Goal: Communication & Community: Answer question/provide support

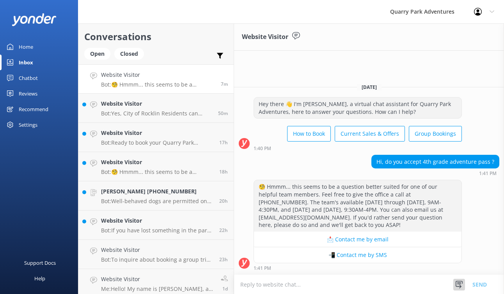
click at [457, 287] on icon at bounding box center [459, 285] width 8 height 8
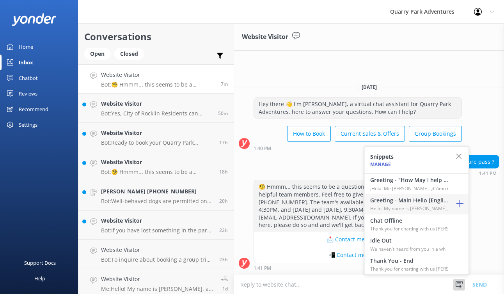
click at [404, 202] on h4 "Greeting - Main Hello [English]" at bounding box center [409, 200] width 78 height 9
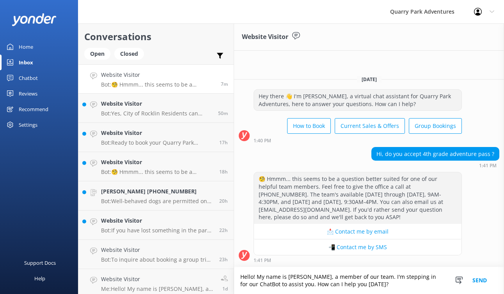
drag, startPoint x: 371, startPoint y: 284, endPoint x: 298, endPoint y: 283, distance: 72.2
click at [298, 283] on textarea "Hello! My name is [PERSON_NAME], a member of our team. I'm stepping in for our …" at bounding box center [369, 280] width 270 height 27
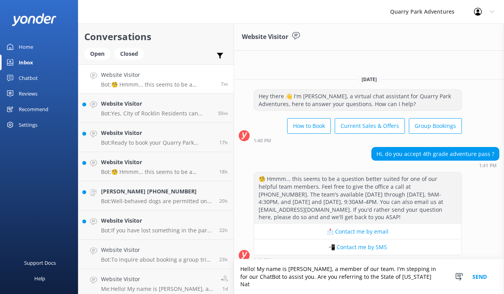
drag, startPoint x: 418, startPoint y: 283, endPoint x: 358, endPoint y: 283, distance: 59.7
click at [358, 283] on textarea "Hello! My name is [PERSON_NAME], a member of our team. I'm stepping in for our …" at bounding box center [369, 276] width 270 height 35
paste textarea "[US_STATE][GEOGRAPHIC_DATA] Adventure Pass"
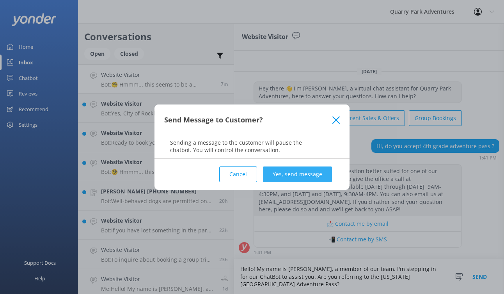
type textarea "Hello! My name is [PERSON_NAME], a member of our team. I'm stepping in for our …"
click at [299, 171] on button "Yes, send message" at bounding box center [297, 175] width 69 height 16
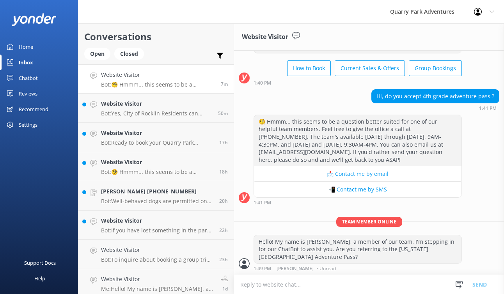
scroll to position [39, 0]
click at [144, 111] on p "Bot: Yes, City of Rocklin Residents can receive 25% off all tickets and birthda…" at bounding box center [156, 113] width 111 height 7
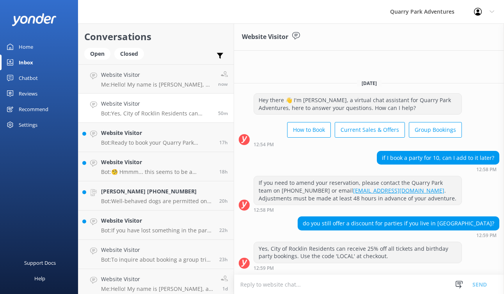
click at [181, 108] on h4 "Website Visitor" at bounding box center [156, 103] width 111 height 9
click at [180, 175] on p "Bot: 🧐 Hmmm... this seems to be a question better suited for one of our helpful…" at bounding box center [157, 171] width 112 height 7
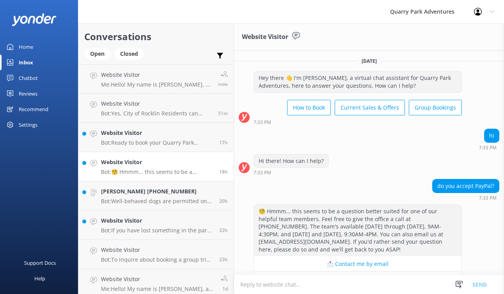
scroll to position [24, 0]
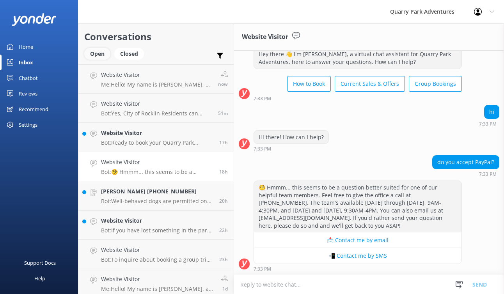
click at [101, 48] on div "Open" at bounding box center [97, 54] width 26 height 12
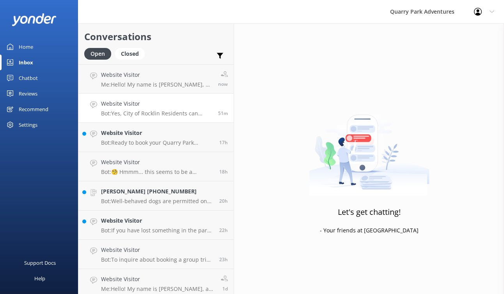
click at [172, 119] on link "Website Visitor Bot: Yes, City of Rocklin Residents can receive 25% off all tic…" at bounding box center [155, 108] width 155 height 29
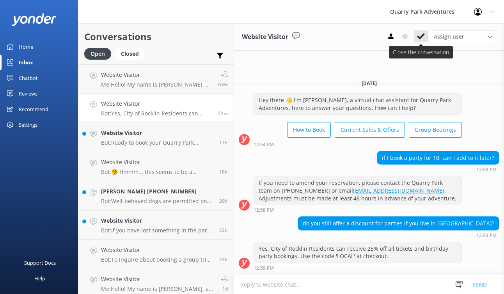
click at [420, 35] on icon at bounding box center [421, 36] width 8 height 8
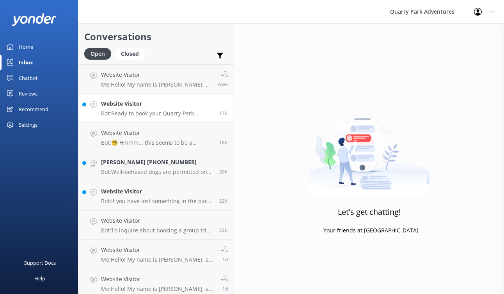
click at [158, 113] on p "Bot: Ready to book your Quarry Park adventure? Simply check live availability a…" at bounding box center [157, 113] width 112 height 7
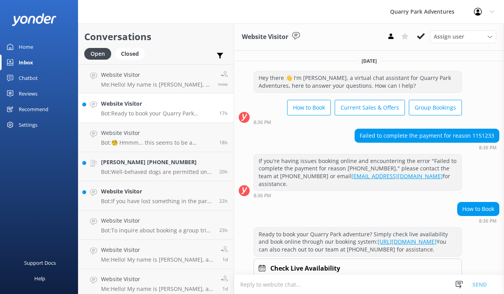
scroll to position [25, 0]
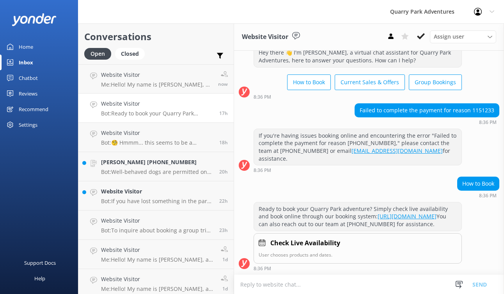
click at [162, 108] on h4 "Website Visitor" at bounding box center [157, 103] width 112 height 9
click at [164, 134] on h4 "Website Visitor" at bounding box center [157, 133] width 112 height 9
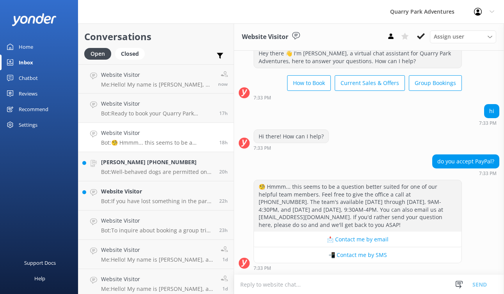
scroll to position [24, 0]
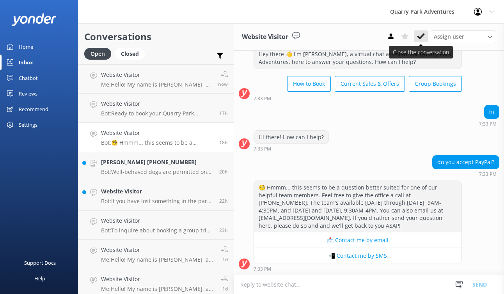
click at [420, 34] on icon at bounding box center [421, 36] width 8 height 8
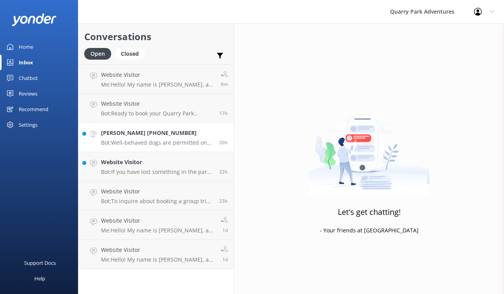
click at [151, 138] on div "[PERSON_NAME] [PHONE_NUMBER] Bot: Well-behaved dogs are permitted on the main p…" at bounding box center [157, 137] width 112 height 17
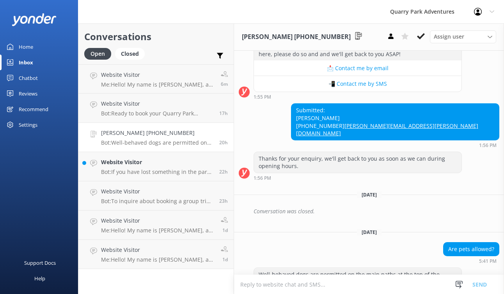
scroll to position [186, 0]
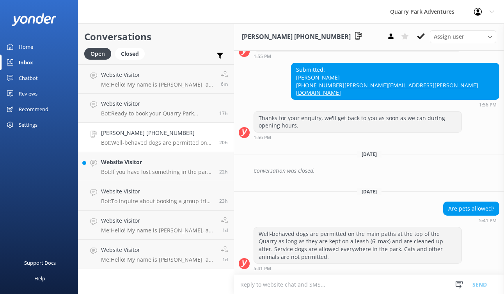
click at [17, 76] on link "Chatbot" at bounding box center [39, 78] width 78 height 16
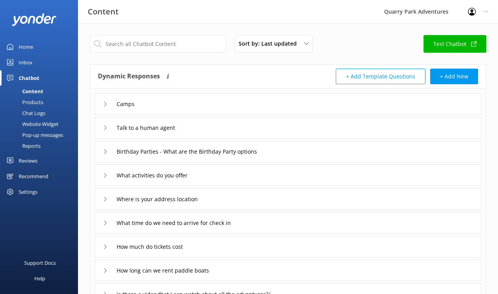
click at [38, 113] on div "Chat Logs" at bounding box center [25, 113] width 41 height 11
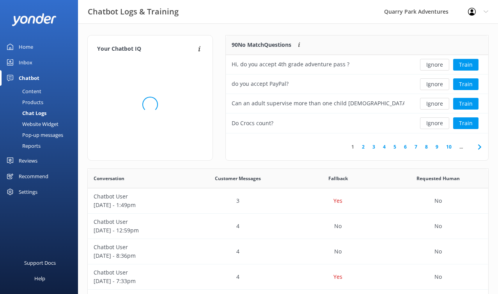
scroll to position [6, 6]
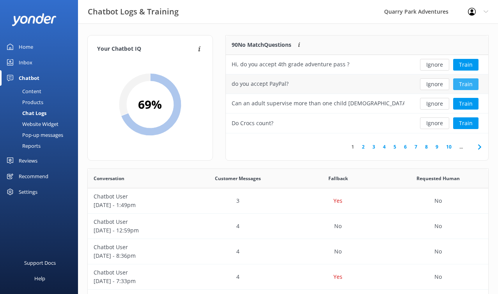
click at [457, 87] on button "Train" at bounding box center [465, 84] width 25 height 12
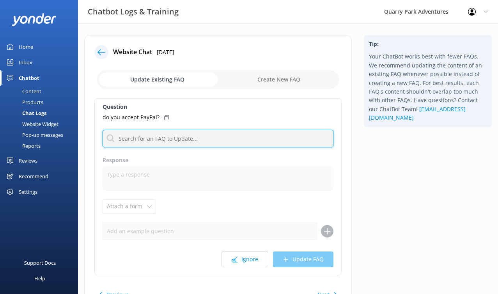
click at [174, 142] on input "text" at bounding box center [218, 139] width 231 height 18
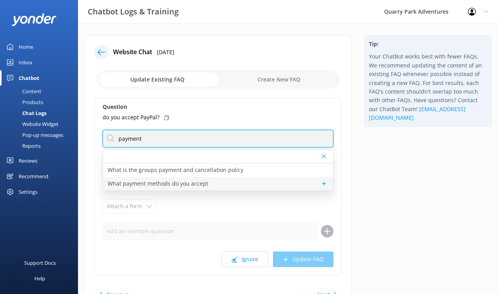
type input "payment"
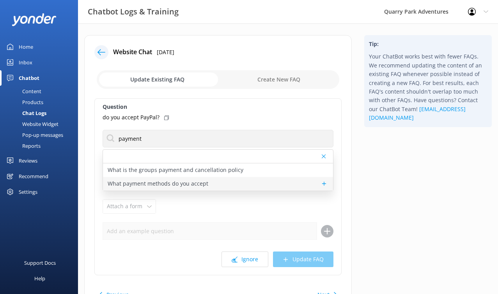
click at [173, 184] on p "What payment methods do you accept" at bounding box center [158, 183] width 101 height 9
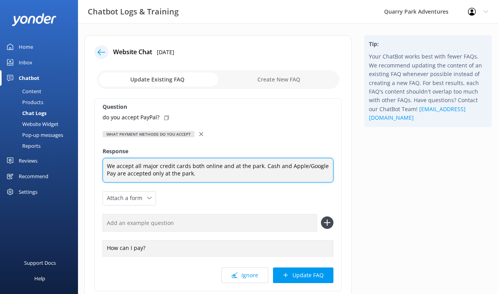
click at [207, 181] on textarea "We accept all major credit cards both online and at the park. Cash and Apple/Go…" at bounding box center [218, 170] width 231 height 25
drag, startPoint x: 287, startPoint y: 173, endPoint x: 239, endPoint y: 172, distance: 48.0
click at [239, 172] on textarea "We accept all major credit cards both online and at the park. Cash and Apple/Go…" at bounding box center [218, 170] width 231 height 25
click at [276, 172] on textarea "We accept all major credit cards both online and at the park. Cash and Apple/Go…" at bounding box center [218, 170] width 231 height 25
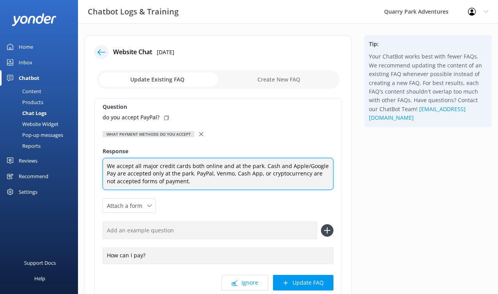
type textarea "We accept all major credit cards both online and at the park. Cash and Apple/Go…"
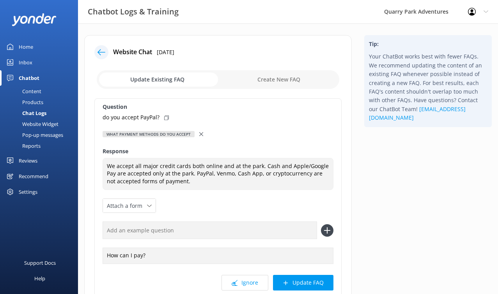
click at [196, 230] on input "text" at bounding box center [210, 231] width 215 height 18
type input "Do you take Venmo?"
click at [329, 229] on icon at bounding box center [327, 230] width 12 height 12
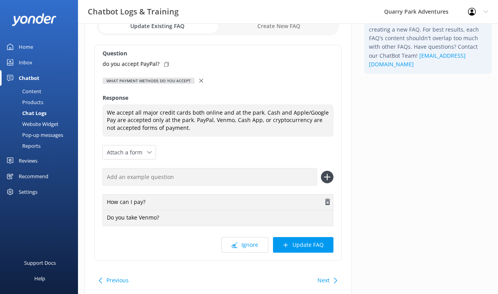
scroll to position [55, 0]
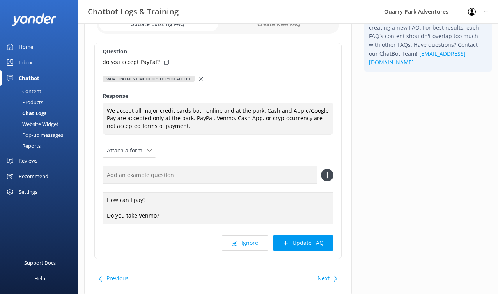
click at [244, 184] on div "How can I pay? Do you take Venmo?" at bounding box center [218, 194] width 231 height 57
click at [237, 176] on input "text" at bounding box center [210, 175] width 215 height 18
type input "Do you take Visa?"
click at [325, 171] on icon at bounding box center [327, 175] width 12 height 12
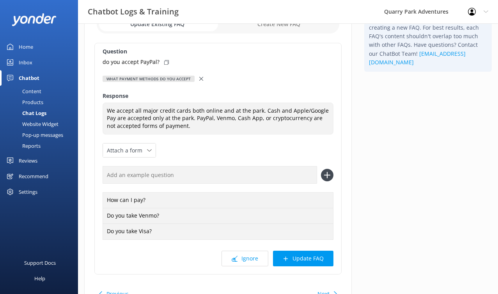
click at [271, 178] on input "text" at bounding box center [210, 175] width 215 height 18
type input "Do you take American Express?"
click at [329, 176] on icon at bounding box center [327, 175] width 12 height 12
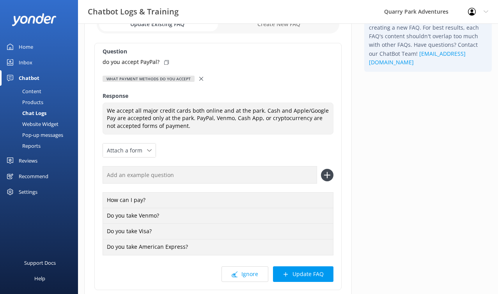
click at [258, 177] on input "text" at bounding box center [210, 175] width 215 height 18
type input "Do you accept Cash App?"
click at [330, 174] on icon at bounding box center [327, 175] width 12 height 12
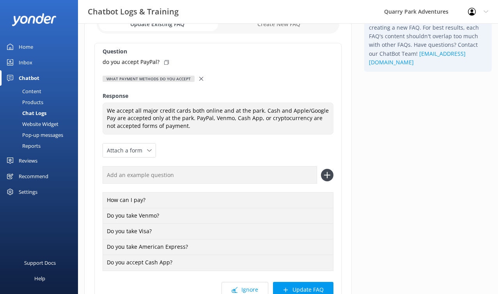
click at [246, 172] on input "text" at bounding box center [210, 175] width 215 height 18
type input "Do you accept crypto?"
click at [328, 175] on use at bounding box center [327, 175] width 7 height 7
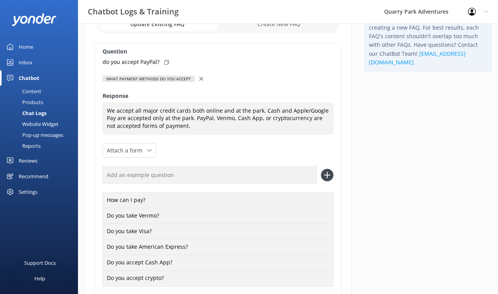
click at [269, 175] on input "text" at bounding box center [210, 175] width 215 height 18
type input "Do you accept bitcoin?"
click at [326, 176] on icon at bounding box center [327, 175] width 12 height 12
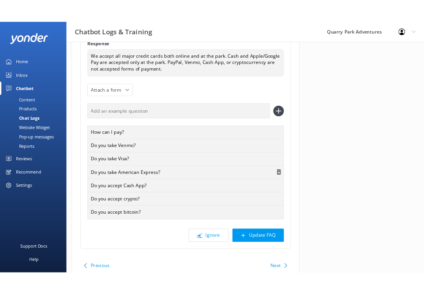
scroll to position [131, 0]
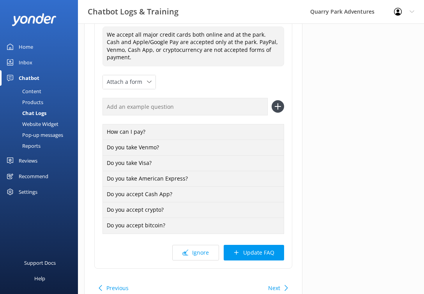
click at [361, 111] on div "Tip: Your ChatBot works best with fewer FAQs. We recommend updating the content…" at bounding box center [366, 110] width 115 height 412
click at [170, 114] on input "text" at bounding box center [185, 107] width 165 height 18
type input "Do you accept American Express?"
click at [279, 113] on div "Do you accept American Express?" at bounding box center [194, 107] width 182 height 18
click at [279, 109] on icon at bounding box center [278, 106] width 12 height 12
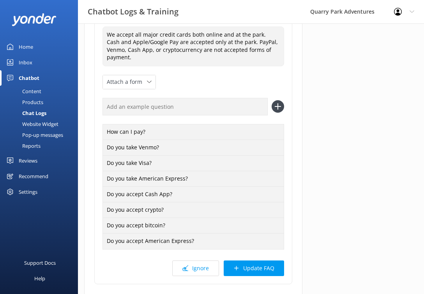
click at [217, 107] on input "text" at bounding box center [185, 107] width 165 height 18
type input "Do you accept cash?"
click at [282, 109] on icon at bounding box center [278, 106] width 12 height 12
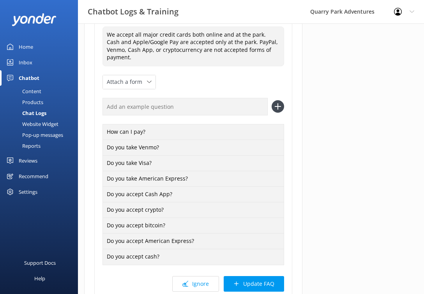
click at [225, 112] on input "text" at bounding box center [185, 107] width 165 height 18
type input "Do you accept credit cards?"
click at [278, 107] on use at bounding box center [278, 106] width 7 height 7
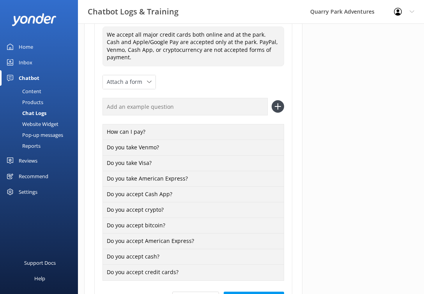
click at [227, 110] on input "text" at bounding box center [185, 107] width 165 height 18
type input "H"
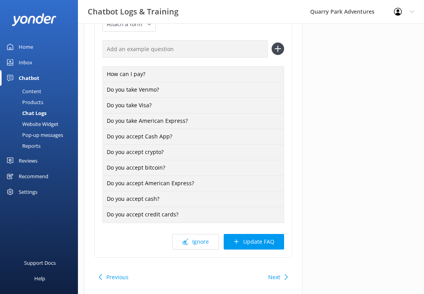
scroll to position [216, 0]
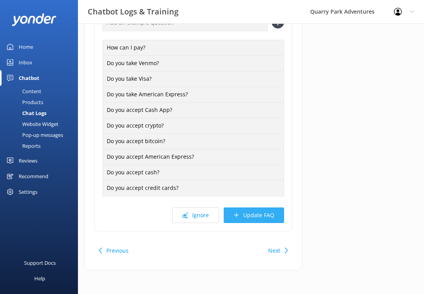
click at [260, 219] on button "Update FAQ" at bounding box center [254, 215] width 60 height 16
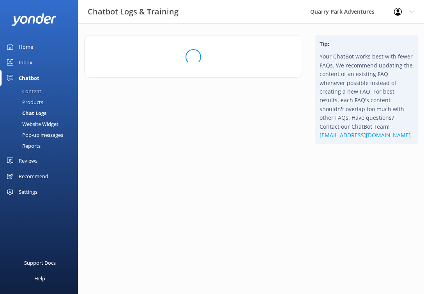
scroll to position [0, 0]
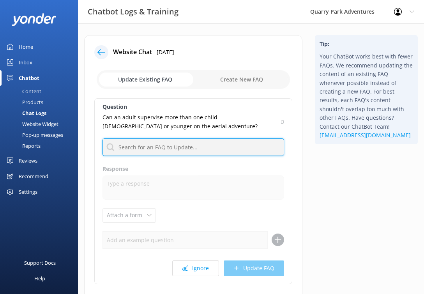
click at [182, 147] on input "text" at bounding box center [194, 147] width 182 height 18
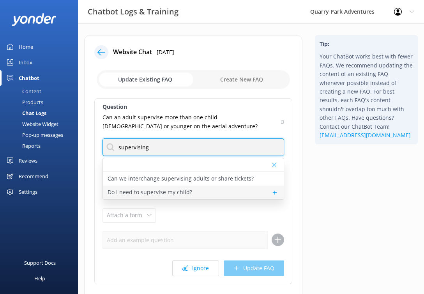
type input "supervising"
click at [179, 191] on p "Do I need to supervise my child?" at bounding box center [150, 192] width 85 height 9
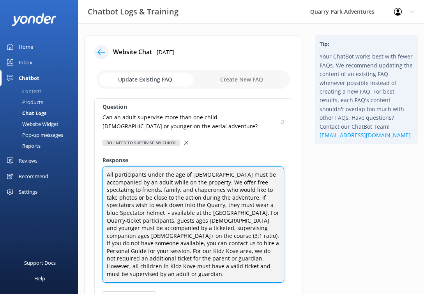
click at [201, 227] on textarea "All participants under the age of [DEMOGRAPHIC_DATA] must be accompanied by an …" at bounding box center [194, 225] width 182 height 116
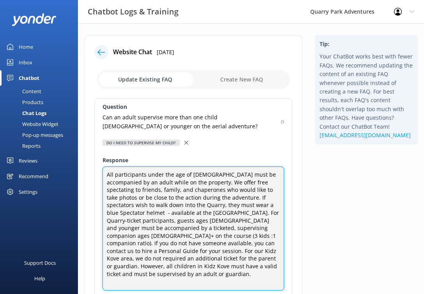
click at [200, 226] on textarea "All participants under the age of [DEMOGRAPHIC_DATA] must be accompanied by an …" at bounding box center [194, 229] width 182 height 124
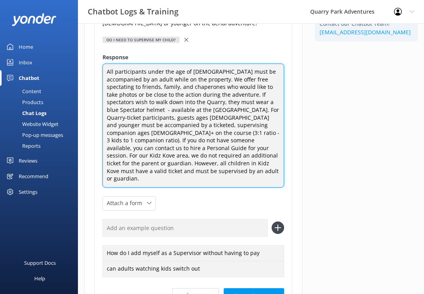
scroll to position [129, 0]
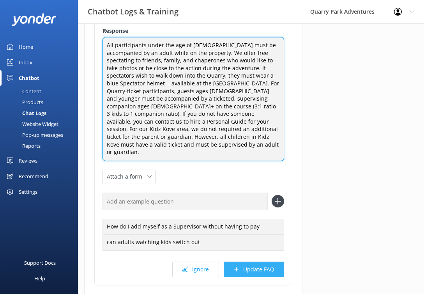
type textarea "All participants under the age of [DEMOGRAPHIC_DATA] must be accompanied by an …"
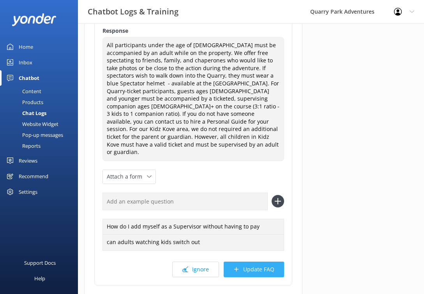
click at [243, 262] on button "Update FAQ" at bounding box center [254, 270] width 60 height 16
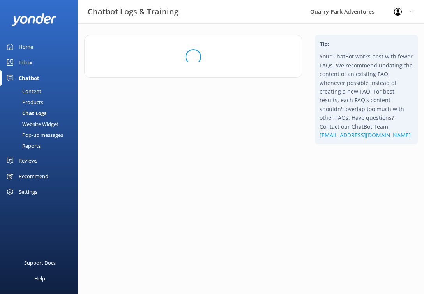
scroll to position [0, 0]
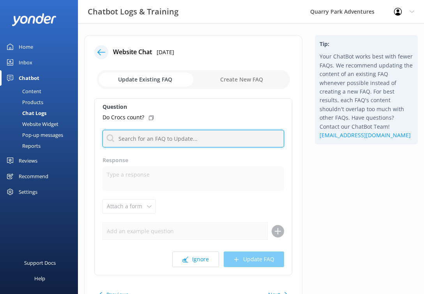
click at [198, 135] on input "text" at bounding box center [194, 139] width 182 height 18
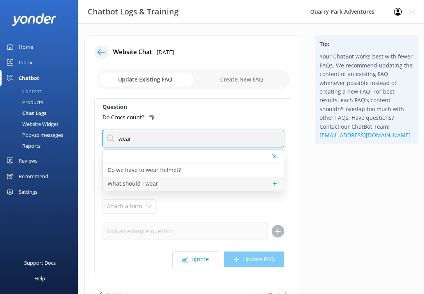
type input "wear"
click at [175, 184] on div "What should I wear" at bounding box center [193, 184] width 181 height 14
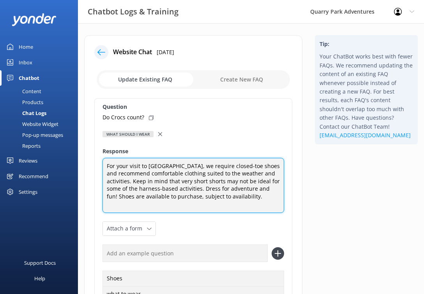
click at [142, 181] on textarea "For your visit to [GEOGRAPHIC_DATA], we require closed-toe shoes and recommend …" at bounding box center [194, 185] width 182 height 55
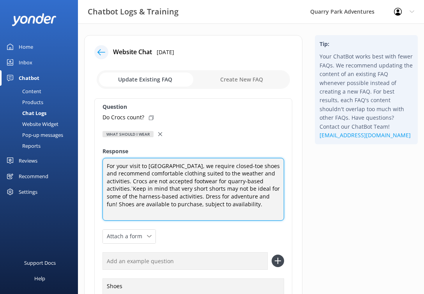
click at [200, 181] on textarea "For your visit to [GEOGRAPHIC_DATA], we require closed-toe shoes and recommend …" at bounding box center [194, 189] width 182 height 63
click at [129, 188] on textarea "For your visit to [GEOGRAPHIC_DATA], we require closed-toe shoes and recommend …" at bounding box center [194, 189] width 182 height 63
click at [133, 192] on textarea "For your visit to [GEOGRAPHIC_DATA], we require closed-toe shoes and recommend …" at bounding box center [194, 189] width 182 height 63
click at [158, 184] on textarea "For your visit to [GEOGRAPHIC_DATA], we require closed-toe shoes and recommend …" at bounding box center [194, 189] width 182 height 63
drag, startPoint x: 165, startPoint y: 190, endPoint x: 96, endPoint y: 191, distance: 69.4
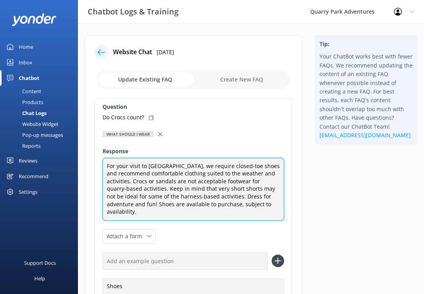
click at [96, 191] on div "Question Do Crocs count? What should I wear Do we have to wear helmet? What sho…" at bounding box center [193, 237] width 198 height 278
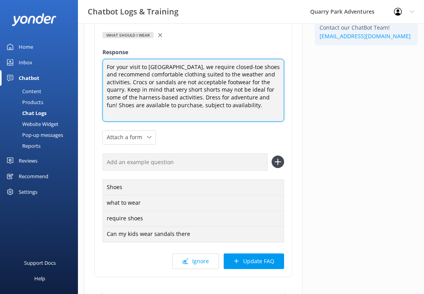
scroll to position [99, 0]
type textarea "For your visit to [GEOGRAPHIC_DATA], we require closed-toe shoes and recommend …"
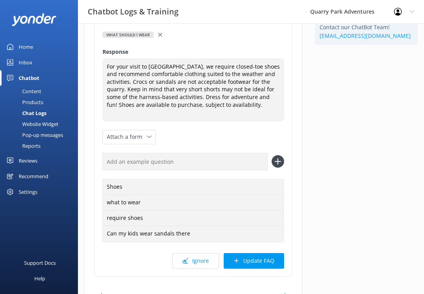
click at [186, 155] on input "text" at bounding box center [185, 162] width 165 height 18
type input "c"
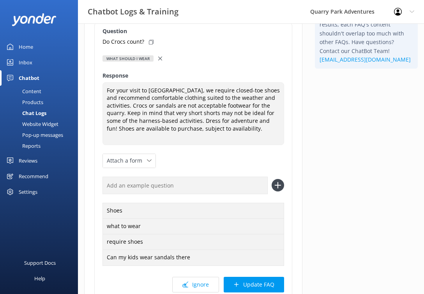
scroll to position [79, 0]
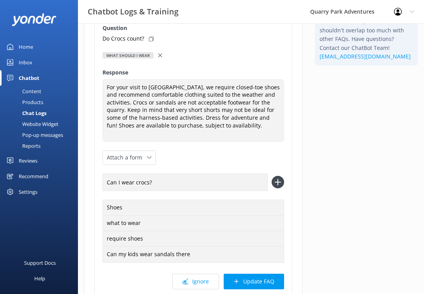
type input "Can I wear crocs?"
click at [272, 176] on icon at bounding box center [278, 182] width 12 height 12
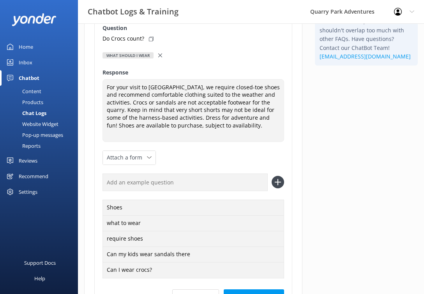
click at [233, 177] on input "text" at bounding box center [185, 183] width 165 height 18
type input "can i wear flip flops?"
click at [282, 177] on icon at bounding box center [278, 182] width 12 height 12
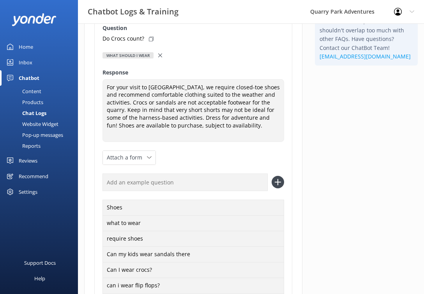
click at [275, 176] on icon at bounding box center [278, 182] width 12 height 12
click at [242, 174] on input "text" at bounding box center [185, 183] width 165 height 18
type input "can i wear birkenstocks?"
click at [281, 176] on icon at bounding box center [278, 182] width 12 height 12
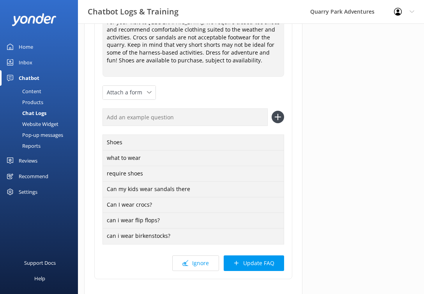
scroll to position [160, 0]
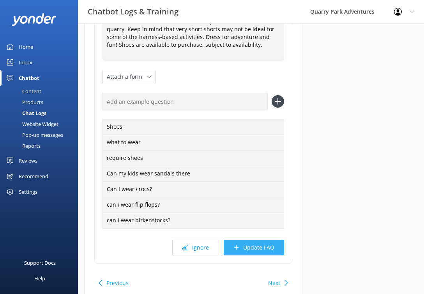
click at [263, 240] on button "Update FAQ" at bounding box center [254, 248] width 60 height 16
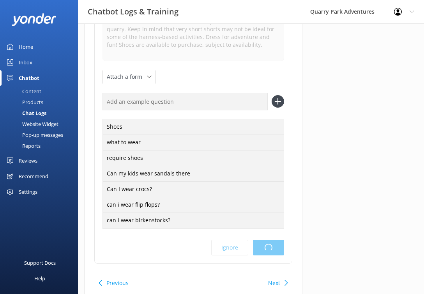
scroll to position [0, 0]
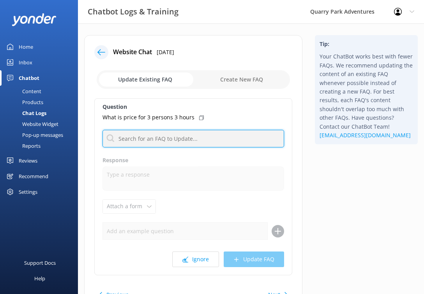
click at [173, 138] on input "text" at bounding box center [194, 139] width 182 height 18
type input "a"
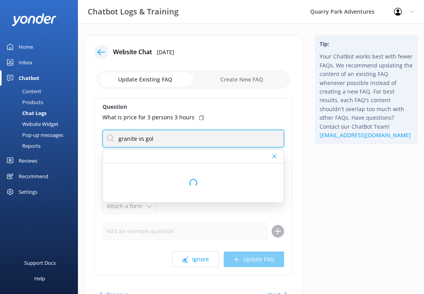
type input "granite vs gold"
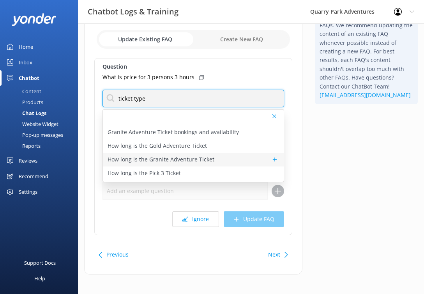
scroll to position [78, 0]
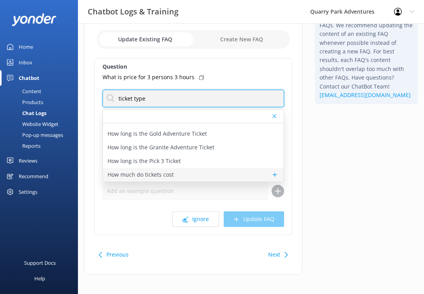
type input "ticket type"
click at [179, 177] on div "How much do tickets cost" at bounding box center [193, 175] width 181 height 14
type textarea "We have a number of ticket options available – with adventures suitable for eve…"
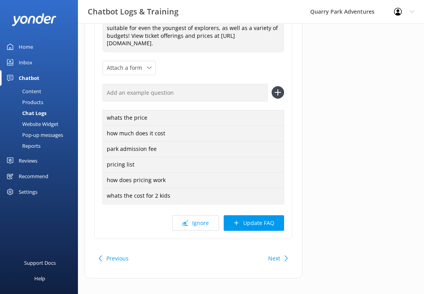
scroll to position [153, 0]
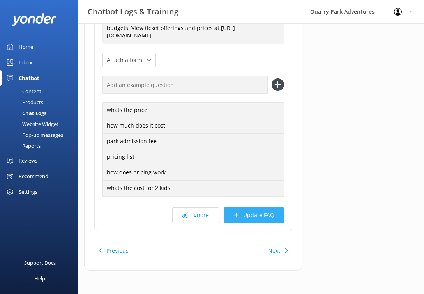
click at [266, 222] on button "Update FAQ" at bounding box center [254, 215] width 60 height 16
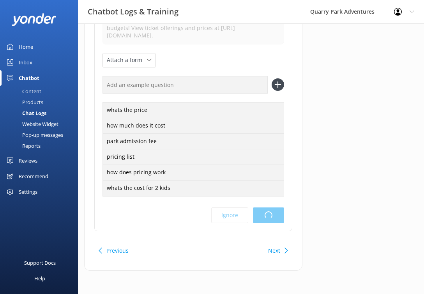
scroll to position [0, 0]
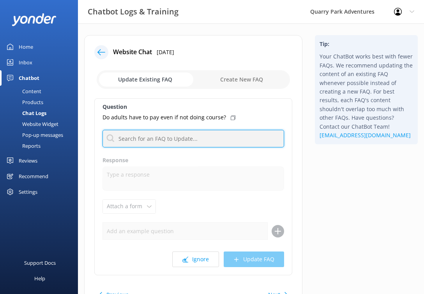
click at [181, 136] on input "text" at bounding box center [194, 139] width 182 height 18
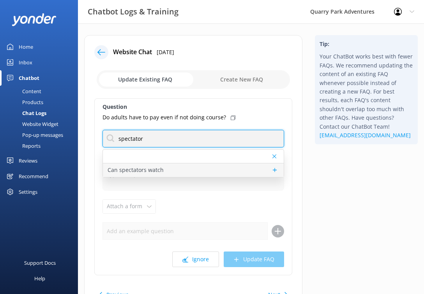
type input "spectator"
click at [169, 168] on div "Can spectators watch" at bounding box center [193, 170] width 181 height 14
type textarea "If you don’t want to participate but would like to observe friends or family as…"
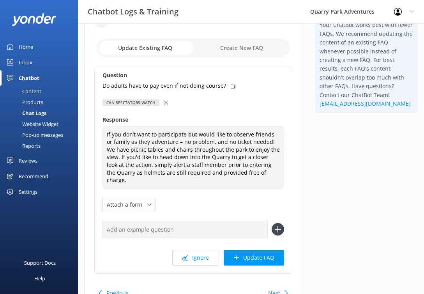
scroll to position [37, 0]
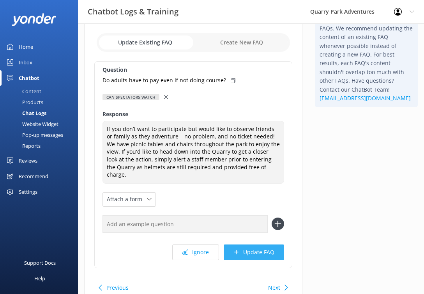
click at [268, 245] on button "Update FAQ" at bounding box center [254, 253] width 60 height 16
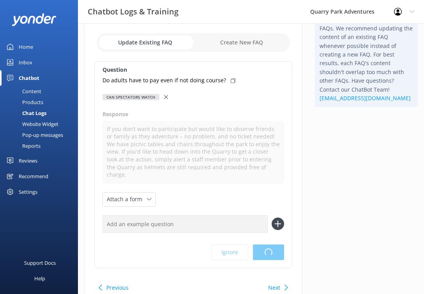
scroll to position [0, 0]
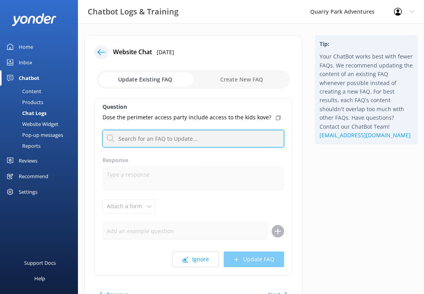
click at [210, 145] on input "text" at bounding box center [194, 139] width 182 height 18
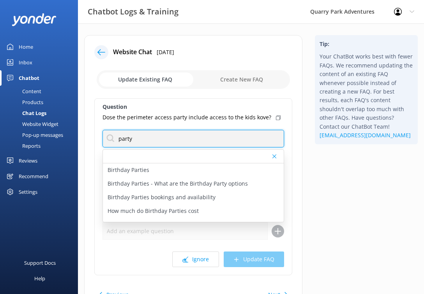
type input "party"
click at [309, 161] on div "Tip: Your ChatBot works best with fewer FAQs. We recommend updating the content…" at bounding box center [366, 178] width 115 height 287
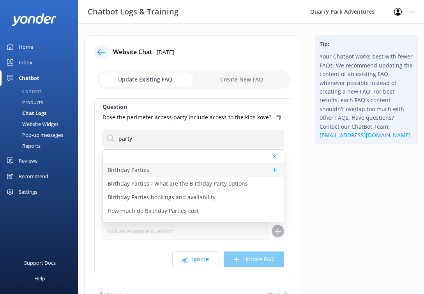
click at [145, 168] on p "Birthday Parties" at bounding box center [129, 170] width 42 height 9
type textarea "So… you’re planning a birthday party? Good news! At [GEOGRAPHIC_DATA] in [GEOGR…"
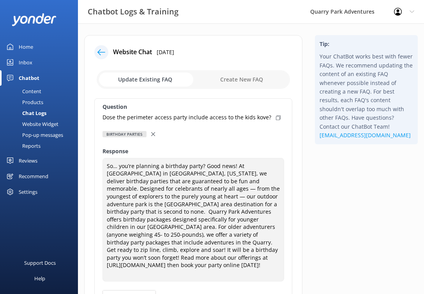
click at [152, 131] on div at bounding box center [153, 134] width 5 height 9
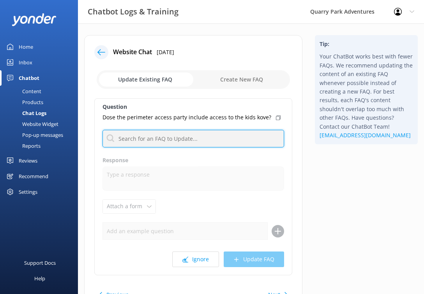
click at [154, 145] on input "text" at bounding box center [194, 139] width 182 height 18
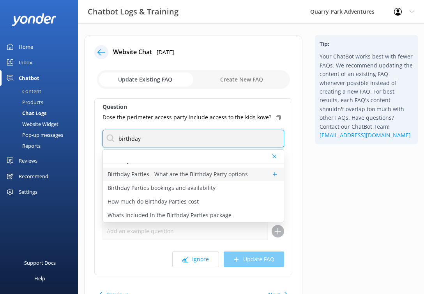
scroll to position [10, 0]
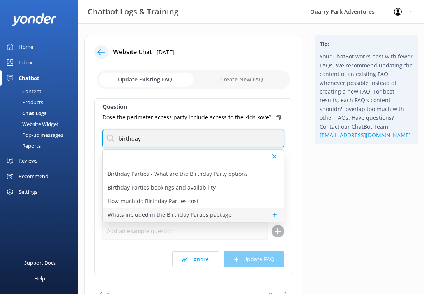
type input "birthday"
click at [172, 215] on p "Whats included in the Birthday Parties package" at bounding box center [170, 215] width 124 height 9
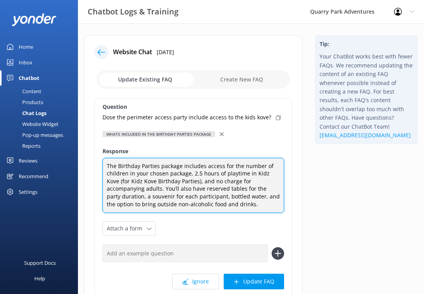
click at [214, 204] on textarea "The Birthday Parties package includes access for the number of children in your…" at bounding box center [194, 185] width 182 height 55
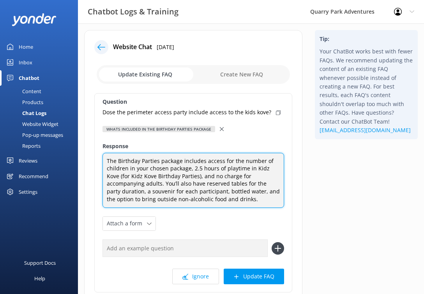
scroll to position [11, 0]
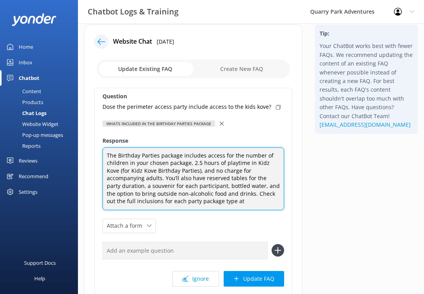
paste textarea "[URL][DOMAIN_NAME]"
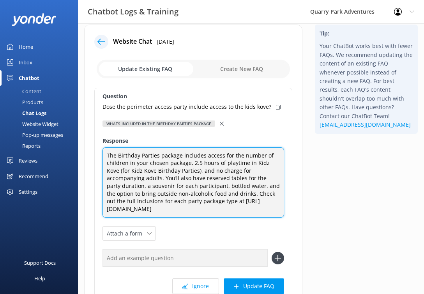
scroll to position [30, 0]
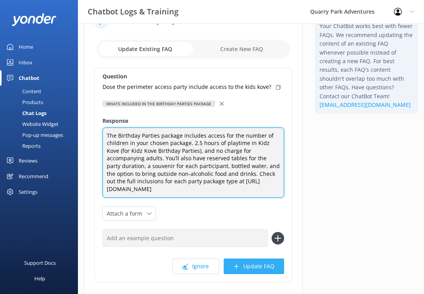
type textarea "The Birthday Parties package includes access for the number of children in your…"
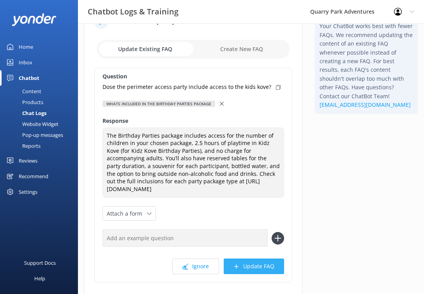
click at [252, 269] on button "Update FAQ" at bounding box center [254, 267] width 60 height 16
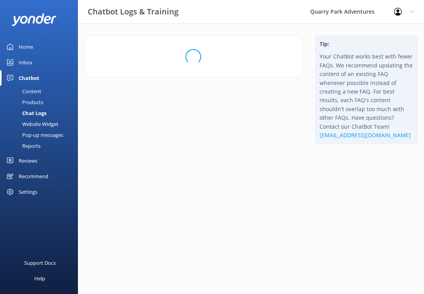
scroll to position [0, 0]
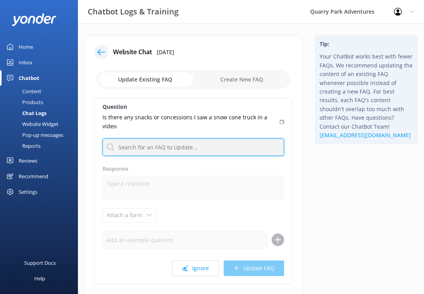
click at [211, 147] on input "text" at bounding box center [194, 147] width 182 height 18
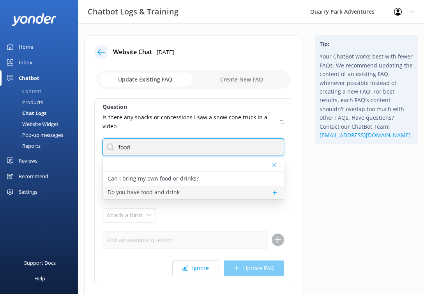
type input "food"
click at [167, 190] on p "Do you have food and drink" at bounding box center [144, 192] width 72 height 9
type textarea "We offer a variety of light refreshments including chips, snacks, drinks, and m…"
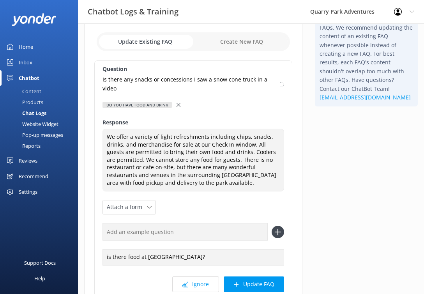
scroll to position [76, 0]
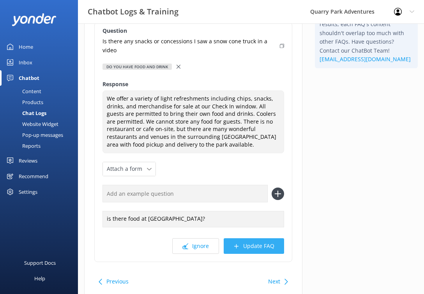
click at [261, 249] on button "Update FAQ" at bounding box center [254, 246] width 60 height 16
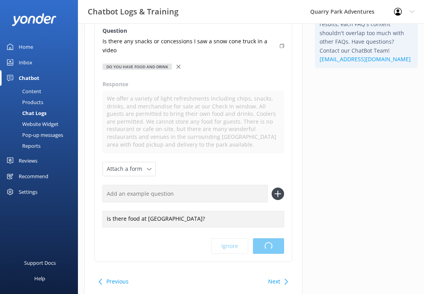
scroll to position [0, 0]
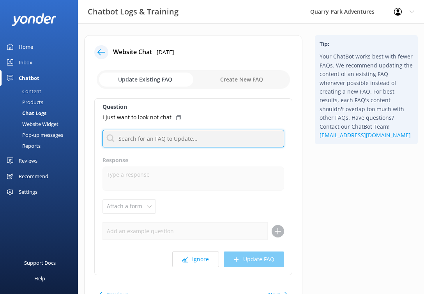
click at [190, 141] on input "text" at bounding box center [194, 139] width 182 height 18
type input "website"
type input "g"
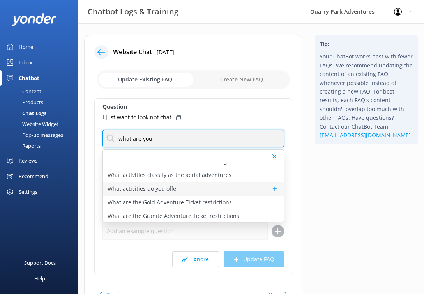
scroll to position [64, 0]
type input "what are you"
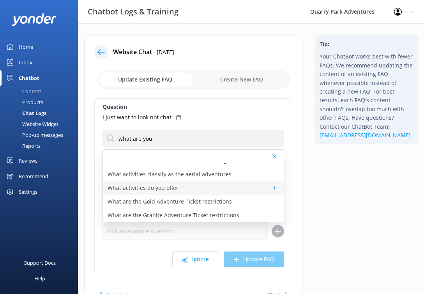
click at [181, 192] on div "What activities do you offer" at bounding box center [193, 188] width 181 height 14
type textarea "Check out our Quarry Park Adventures at [URL][DOMAIN_NAME]."
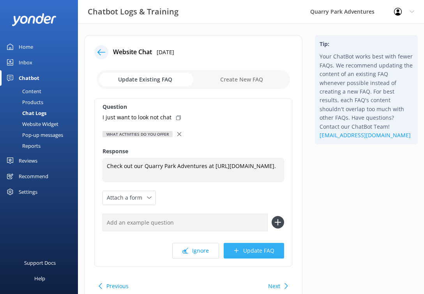
click at [252, 254] on button "Update FAQ" at bounding box center [254, 251] width 60 height 16
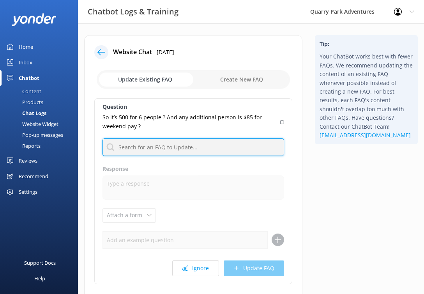
click at [197, 142] on input "text" at bounding box center [194, 147] width 182 height 18
click at [212, 266] on button "Ignore" at bounding box center [195, 269] width 47 height 16
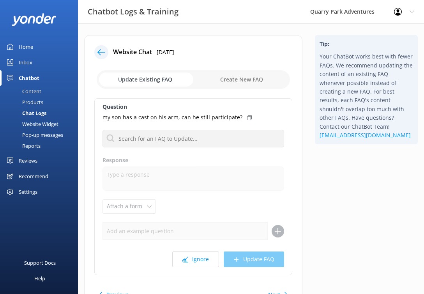
click at [163, 149] on div "Question my son has a cast on his arm, can he still participate? Aerial Adventu…" at bounding box center [193, 186] width 198 height 177
click at [163, 142] on input "text" at bounding box center [194, 139] width 182 height 18
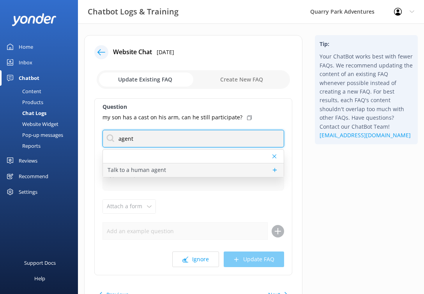
type input "agent"
click at [164, 170] on p "Talk to a human agent" at bounding box center [137, 170] width 59 height 9
type textarea "If you’d like to speak to a person on the Quarry Park team, please reply here. …"
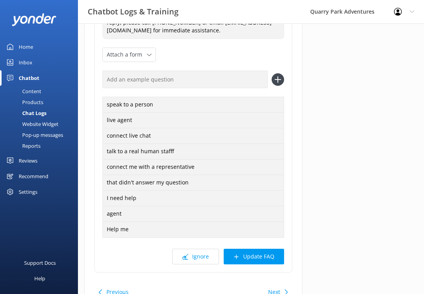
scroll to position [215, 0]
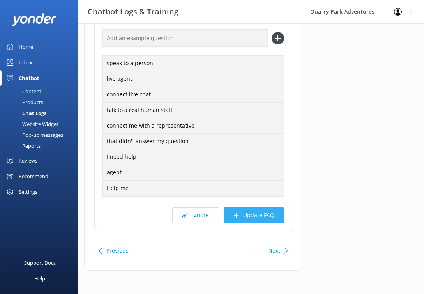
click at [268, 212] on button "Update FAQ" at bounding box center [254, 215] width 60 height 16
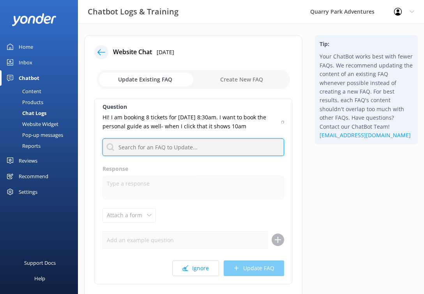
click at [195, 145] on input "text" at bounding box center [194, 147] width 182 height 18
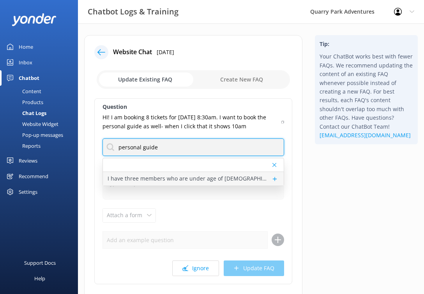
type input "personal guide"
click at [177, 178] on p "I have three members who are under age of [DEMOGRAPHIC_DATA] years. How much do…" at bounding box center [188, 178] width 160 height 9
type textarea "Our Personal Guide service takes the stress out of your visit by providing a fu…"
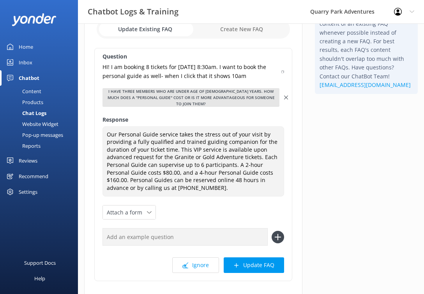
scroll to position [57, 0]
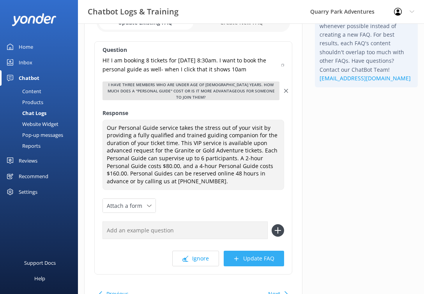
click at [272, 256] on button "Update FAQ" at bounding box center [254, 259] width 60 height 16
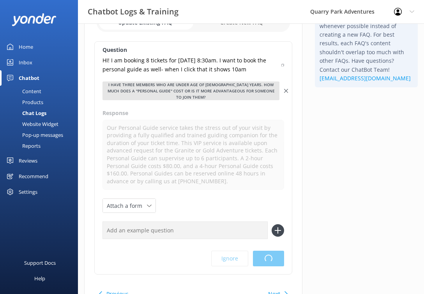
scroll to position [0, 0]
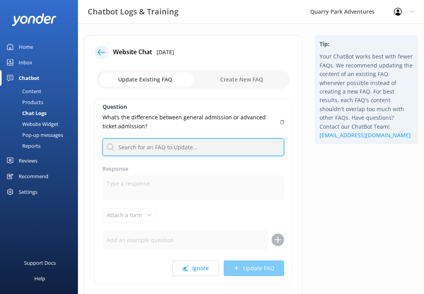
click at [192, 144] on input "text" at bounding box center [194, 147] width 182 height 18
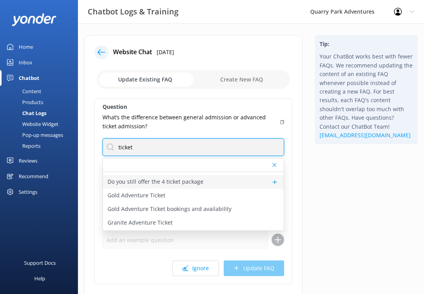
scroll to position [78, 0]
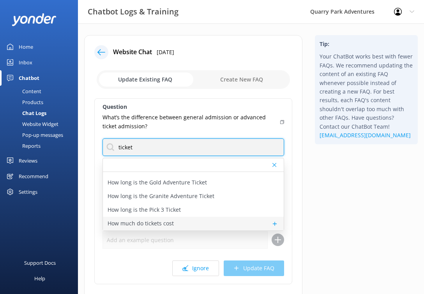
type input "ticket"
click at [170, 224] on p "How much do tickets cost" at bounding box center [141, 223] width 66 height 9
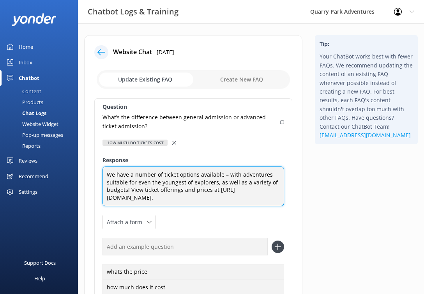
click at [218, 199] on textarea "We have a number of ticket options available – with adventures suitable for eve…" at bounding box center [194, 187] width 182 height 40
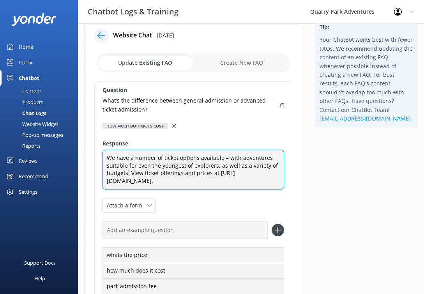
scroll to position [17, 0]
click at [131, 172] on textarea "We have a number of ticket options available – with adventures suitable for eve…" at bounding box center [194, 169] width 182 height 40
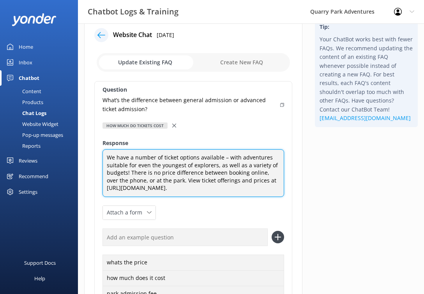
click at [247, 174] on textarea "We have a number of ticket options available – with adventures suitable for eve…" at bounding box center [194, 173] width 182 height 48
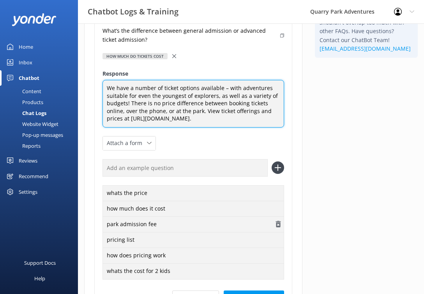
scroll to position [104, 0]
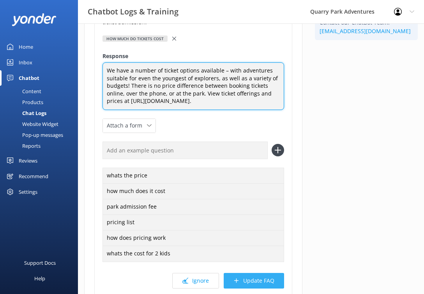
type textarea "We have a number of ticket options available – with adventures suitable for eve…"
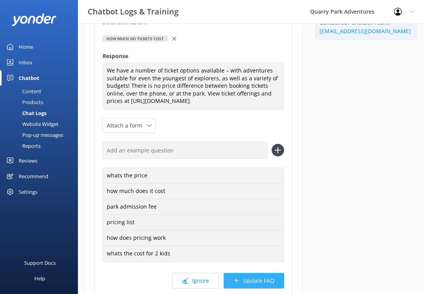
click at [267, 282] on button "Update FAQ" at bounding box center [254, 281] width 60 height 16
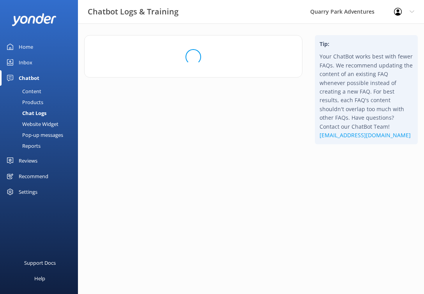
scroll to position [0, 0]
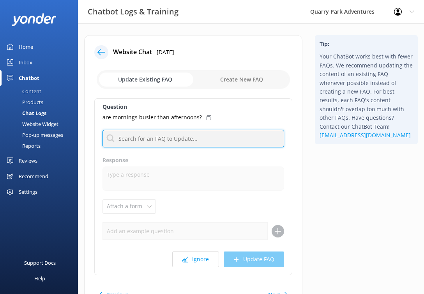
click at [190, 140] on input "text" at bounding box center [194, 139] width 182 height 18
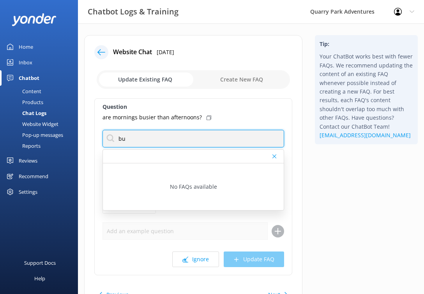
type input "b"
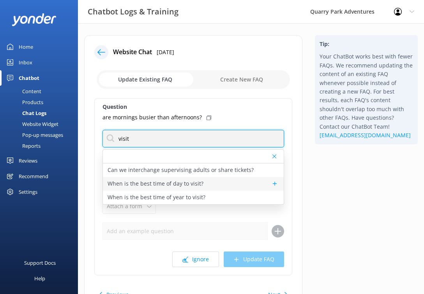
type input "visit"
click at [177, 181] on p "When is the best time of day to visit?" at bounding box center [156, 183] width 96 height 9
type textarea "Any time of the day is a great time to adventure! We encourage guests to book a…"
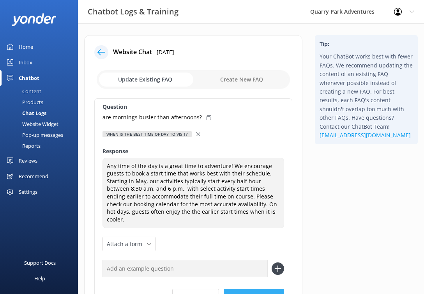
click at [255, 289] on button "Update FAQ" at bounding box center [254, 297] width 60 height 16
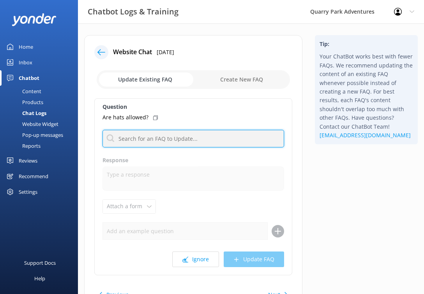
click at [182, 137] on input "text" at bounding box center [194, 139] width 182 height 18
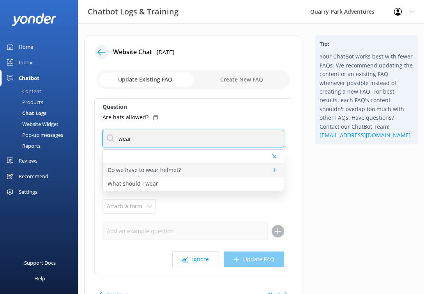
type input "wear"
click at [198, 171] on div "Do we have to wear helmet?" at bounding box center [193, 170] width 181 height 14
type textarea "You will be provided and fitted with all necessary safety equipment, such as a …"
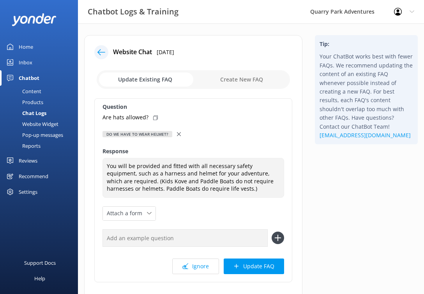
click at [177, 133] on use at bounding box center [179, 134] width 4 height 4
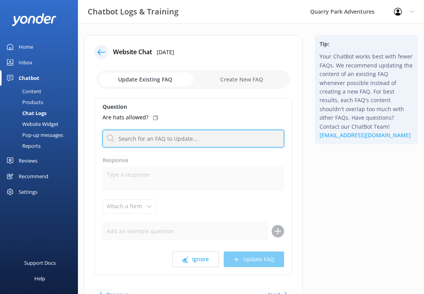
click at [176, 137] on input "text" at bounding box center [194, 139] width 182 height 18
type input "s"
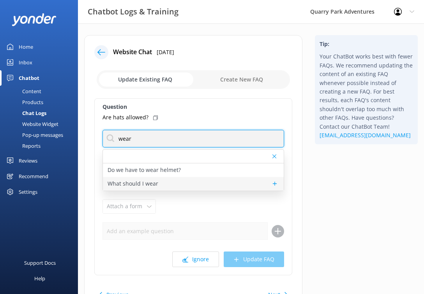
type input "wear"
click at [205, 183] on div "What should I wear" at bounding box center [193, 184] width 181 height 14
type textarea "For your visit to [GEOGRAPHIC_DATA], we require closed-toe shoes and recommend …"
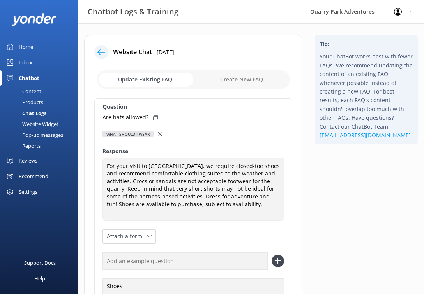
click at [103, 52] on icon at bounding box center [102, 52] width 8 height 8
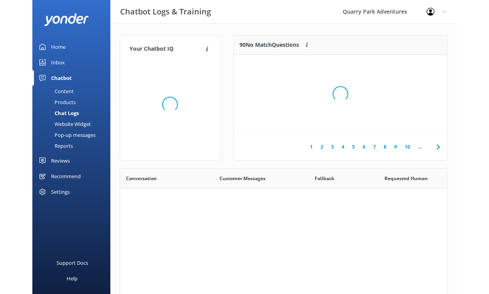
scroll to position [268, 321]
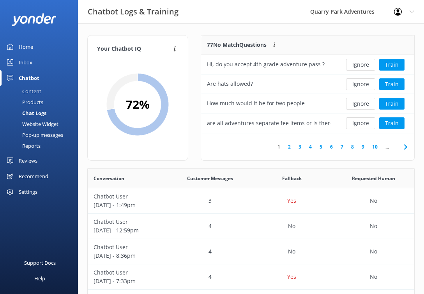
click at [44, 55] on link "Inbox" at bounding box center [39, 63] width 78 height 16
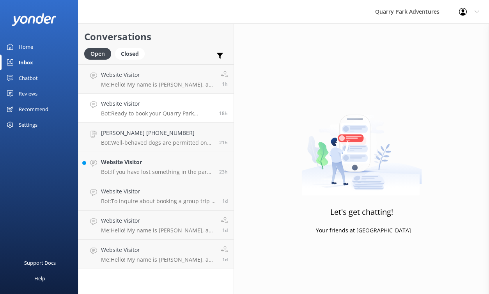
click at [136, 101] on h4 "Website Visitor" at bounding box center [157, 103] width 112 height 9
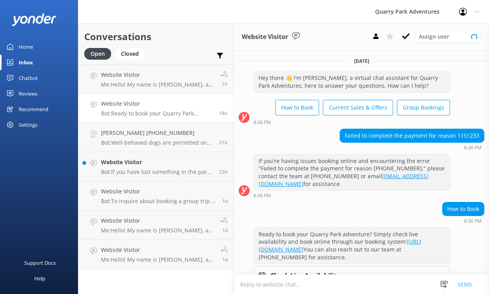
scroll to position [33, 0]
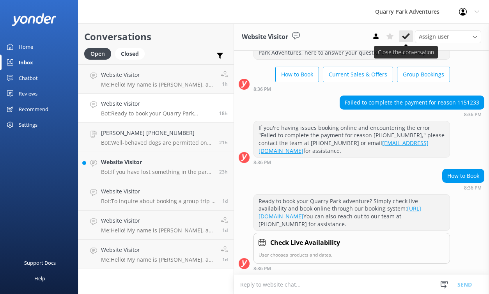
click at [409, 34] on use at bounding box center [406, 36] width 8 height 6
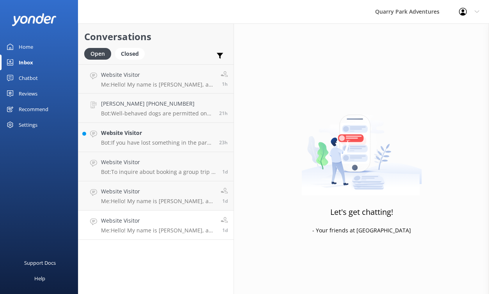
click at [168, 231] on p "Me: Hello! My name is [PERSON_NAME], a member of our team. I'm stepping in for …" at bounding box center [158, 230] width 114 height 7
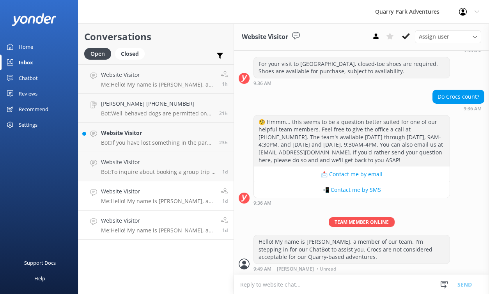
scroll to position [98, 0]
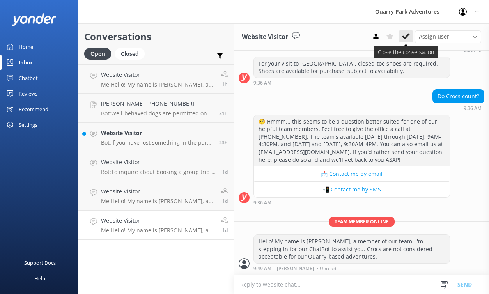
click at [406, 39] on icon at bounding box center [406, 36] width 8 height 8
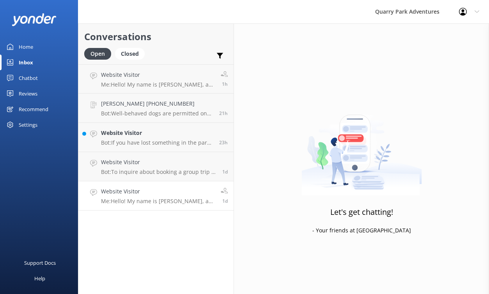
click at [150, 196] on h4 "Website Visitor" at bounding box center [158, 191] width 114 height 9
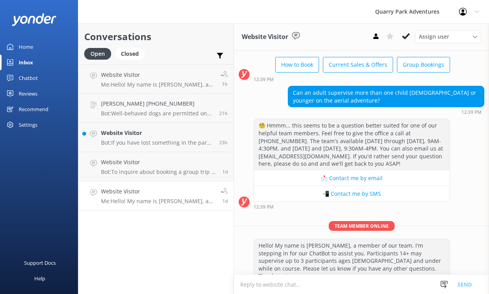
scroll to position [55, 0]
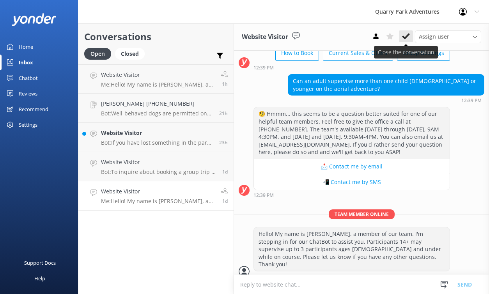
click at [403, 37] on use at bounding box center [406, 36] width 8 height 6
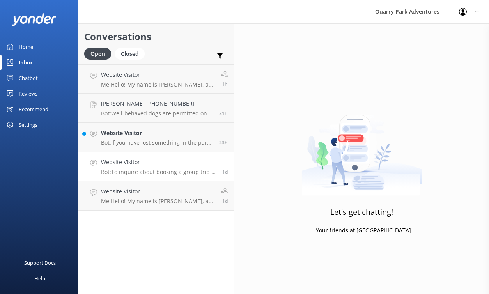
click at [167, 171] on p "Bot: To inquire about booking a group trip at [GEOGRAPHIC_DATA] Adventures, ple…" at bounding box center [158, 171] width 115 height 7
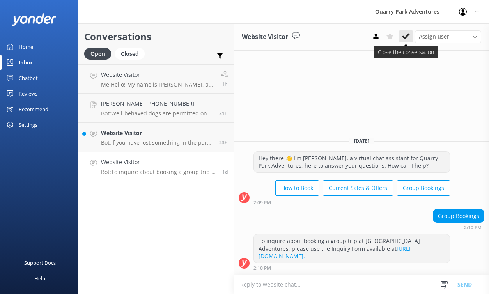
click at [403, 37] on use at bounding box center [406, 36] width 8 height 6
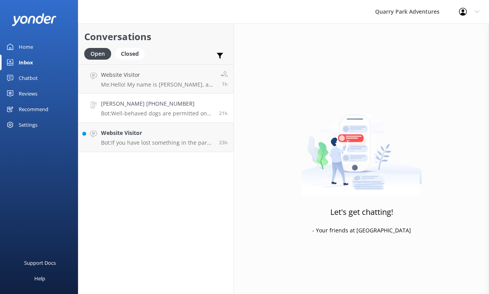
click at [186, 108] on h4 "[PERSON_NAME] [PHONE_NUMBER]" at bounding box center [157, 103] width 112 height 9
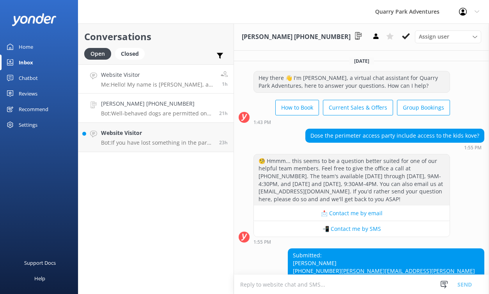
scroll to position [152, 0]
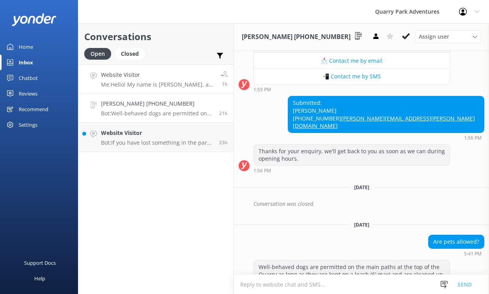
click at [188, 79] on h4 "Website Visitor" at bounding box center [158, 75] width 114 height 9
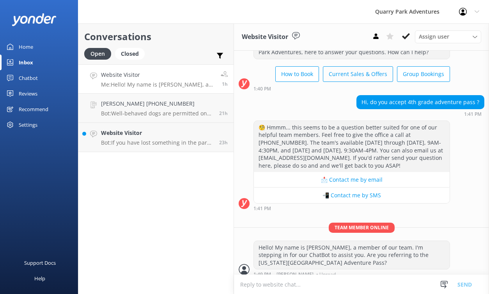
scroll to position [39, 0]
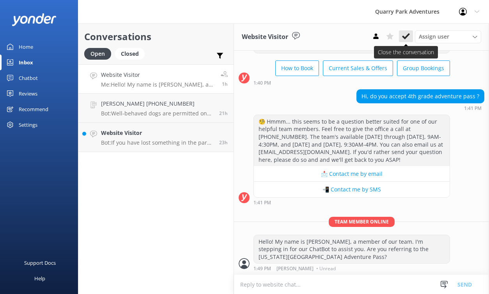
click at [405, 35] on icon at bounding box center [406, 36] width 8 height 8
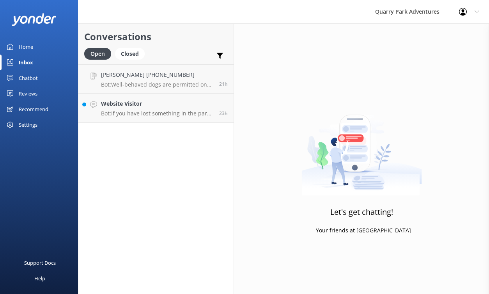
click at [37, 76] on div "Chatbot" at bounding box center [28, 78] width 19 height 16
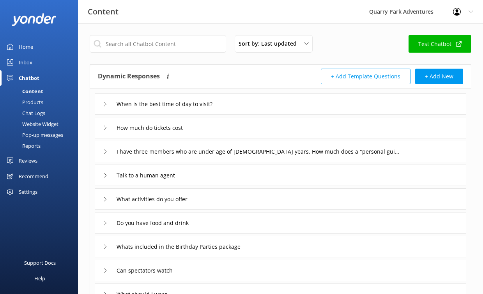
click at [44, 124] on div "Website Widget" at bounding box center [32, 124] width 54 height 11
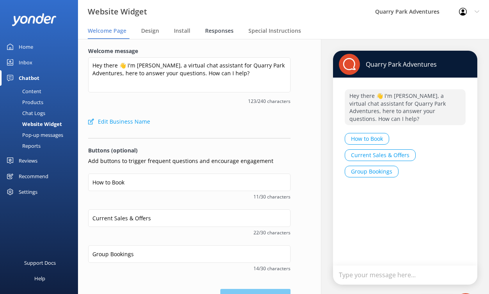
click at [223, 31] on span "Responses" at bounding box center [219, 31] width 28 height 8
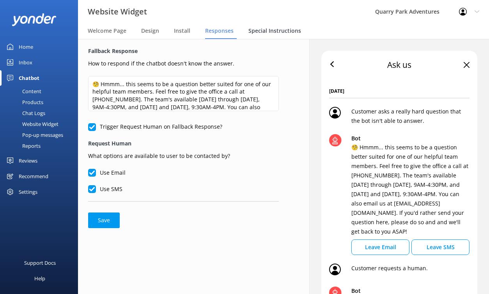
click at [271, 28] on span "Special Instructions" at bounding box center [274, 31] width 53 height 8
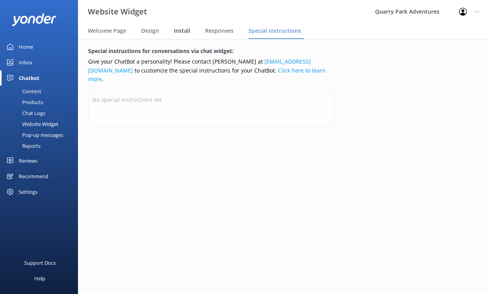
click at [186, 34] on span "Install" at bounding box center [182, 31] width 16 height 8
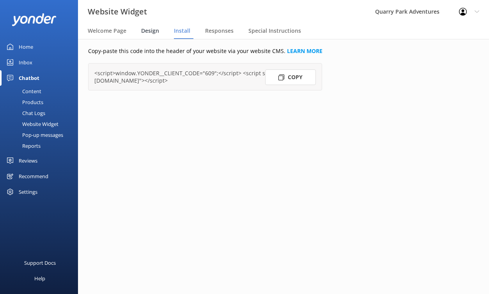
click at [149, 32] on span "Design" at bounding box center [150, 31] width 18 height 8
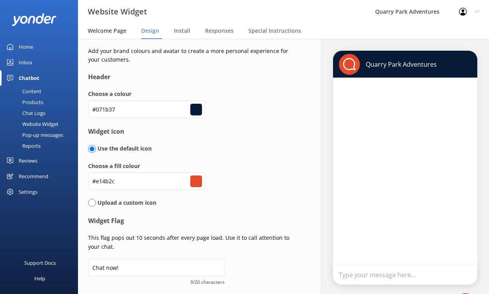
click at [122, 30] on span "Welcome Page" at bounding box center [107, 31] width 39 height 8
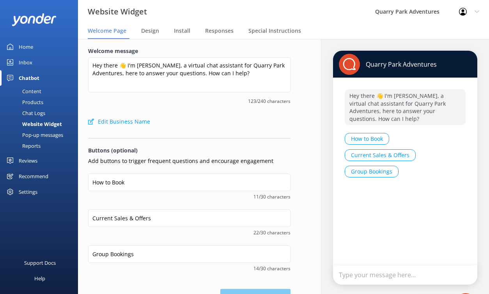
click at [35, 135] on div "Pop-up messages" at bounding box center [34, 134] width 59 height 11
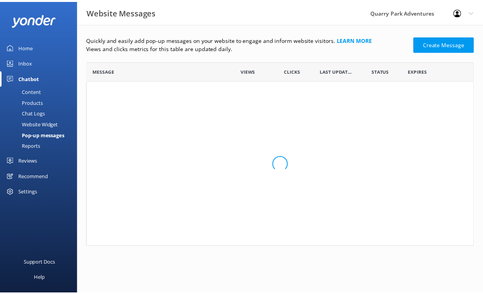
scroll to position [80, 387]
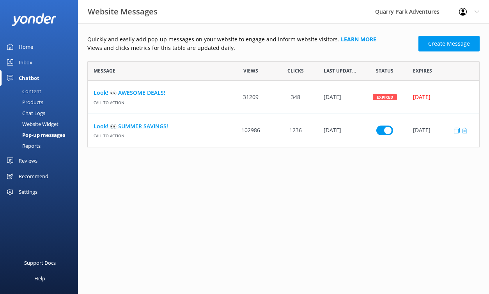
click at [143, 124] on link "Look! 👀 SUMMER SAVINGS!" at bounding box center [158, 126] width 129 height 9
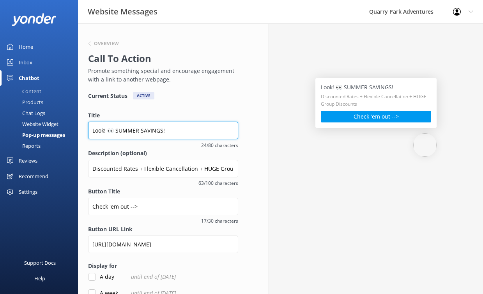
drag, startPoint x: 138, startPoint y: 130, endPoint x: 115, endPoint y: 129, distance: 22.3
click at [115, 129] on input "Look! 👀 SUMMER SAVINGS!" at bounding box center [163, 131] width 150 height 18
click at [115, 131] on input "Look! 👀 FALL SAVINGS!" at bounding box center [163, 131] width 150 height 18
type input "Look! 👀 FALL SAVINGS!"
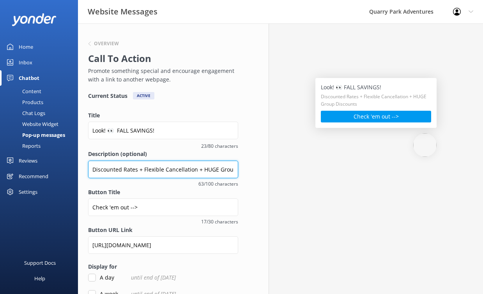
scroll to position [0, 26]
drag, startPoint x: 203, startPoint y: 169, endPoint x: 244, endPoint y: 170, distance: 40.6
click at [244, 170] on div "Overview Call To Action Promote something special and encourage engagement with…" at bounding box center [163, 221] width 170 height 397
click at [179, 172] on input "Discounted Rates + Flexible Cancellation + HUGE Group Discounts" at bounding box center [163, 170] width 150 height 18
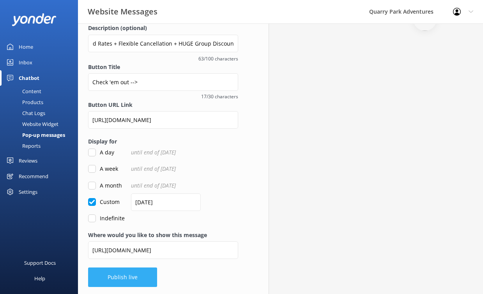
scroll to position [0, 0]
click at [136, 280] on button "Publish live" at bounding box center [122, 278] width 69 height 20
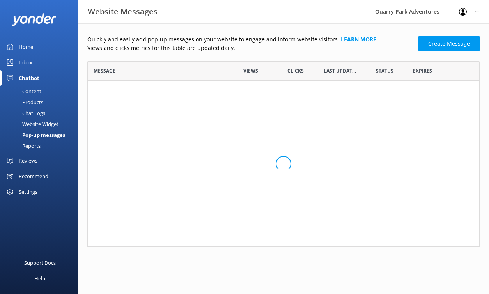
scroll to position [80, 387]
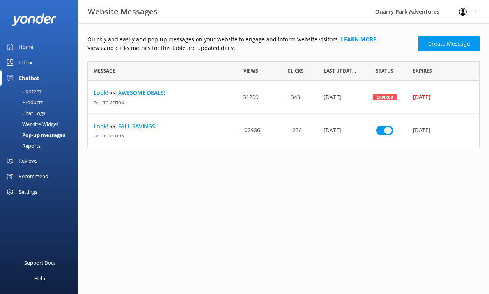
click at [25, 64] on div "Inbox" at bounding box center [26, 63] width 14 height 16
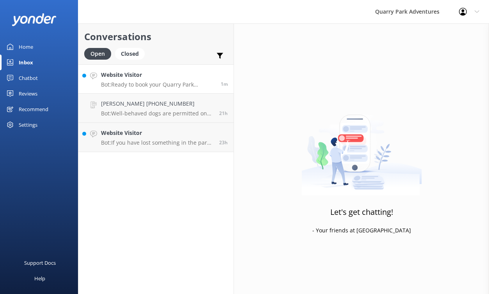
click at [176, 77] on h4 "Website Visitor" at bounding box center [158, 75] width 114 height 9
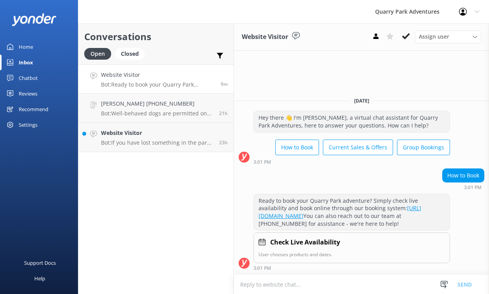
click at [406, 36] on button at bounding box center [406, 36] width 14 height 12
